Goal: Entertainment & Leisure: Consume media (video, audio)

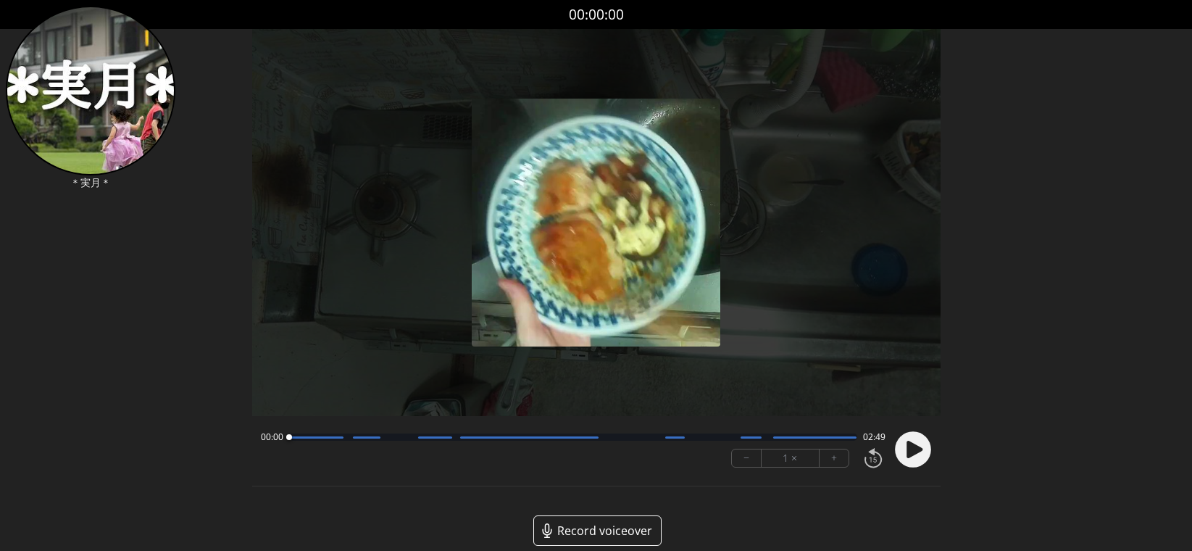
click at [909, 452] on icon at bounding box center [914, 449] width 16 height 17
click at [844, 457] on button "+" at bounding box center [833, 457] width 29 height 17
click at [843, 457] on button "+" at bounding box center [833, 457] width 29 height 17
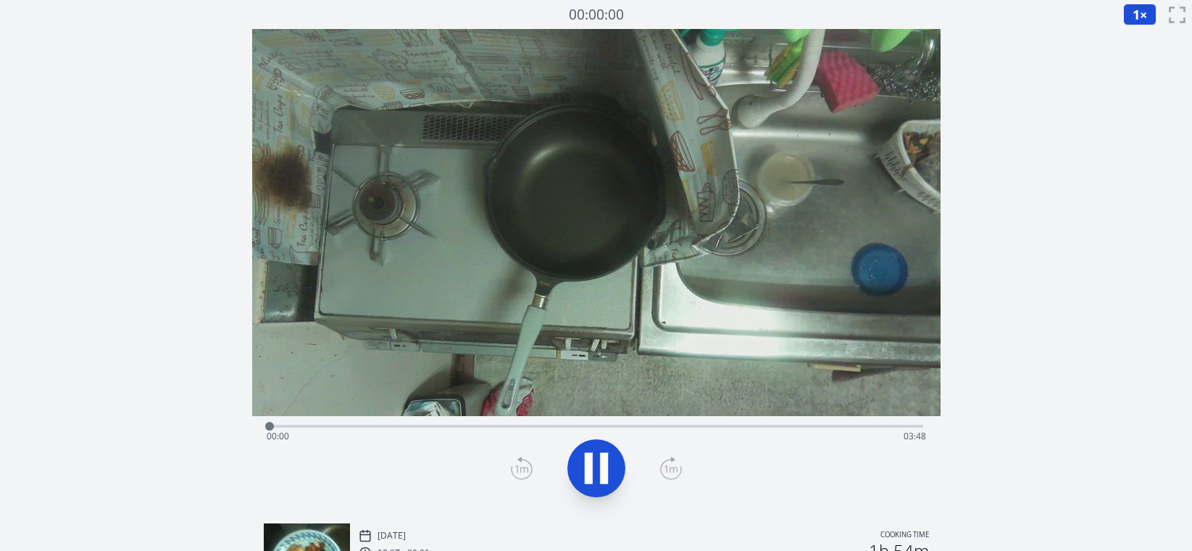
click at [865, 425] on div "Time elapsed: 00:00 Time remaining: 03:48" at bounding box center [596, 436] width 659 height 23
click at [814, 428] on div "Time elapsed: 03:30 Time remaining: 00:17" at bounding box center [596, 436] width 659 height 23
click at [733, 430] on div "Time elapsed: 03:11 Time remaining: 00:36" at bounding box center [596, 436] width 659 height 23
click at [672, 427] on div "Time elapsed: 02:42 Time remaining: 01:05" at bounding box center [596, 436] width 659 height 23
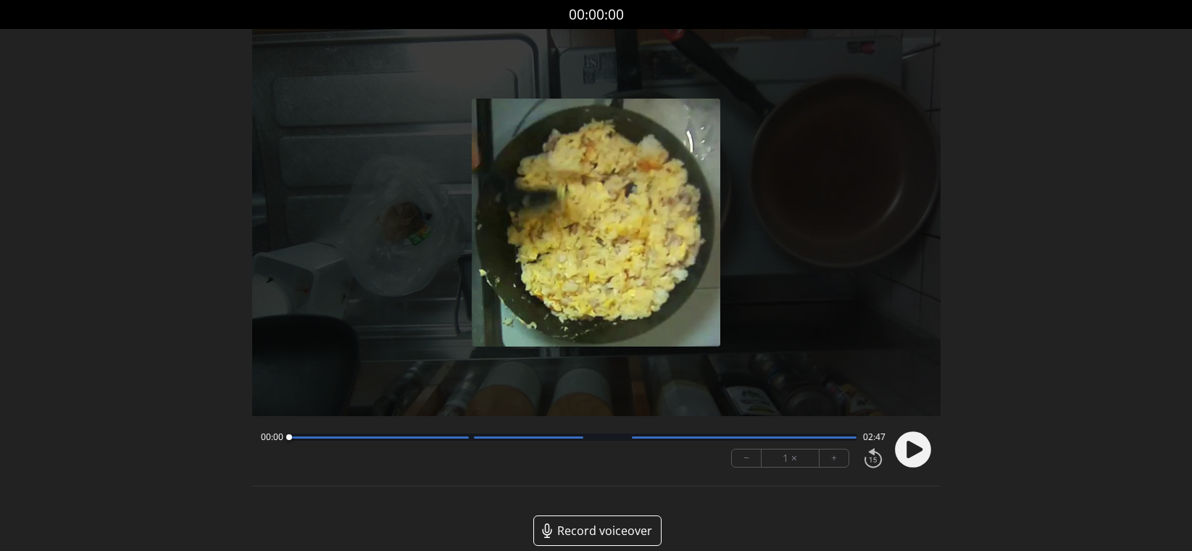
click at [911, 454] on icon at bounding box center [914, 449] width 16 height 17
click at [840, 458] on button "+" at bounding box center [833, 457] width 29 height 17
